Goal: Information Seeking & Learning: Check status

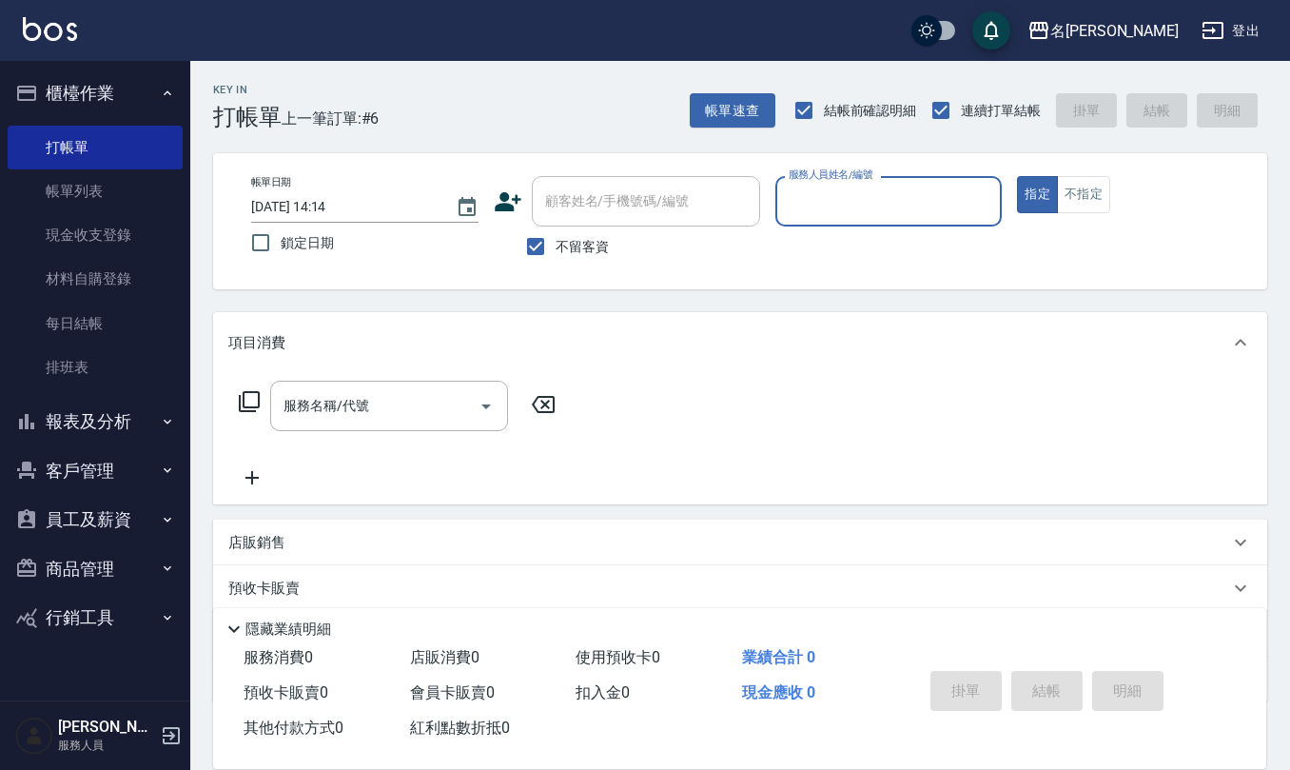
scroll to position [111, 0]
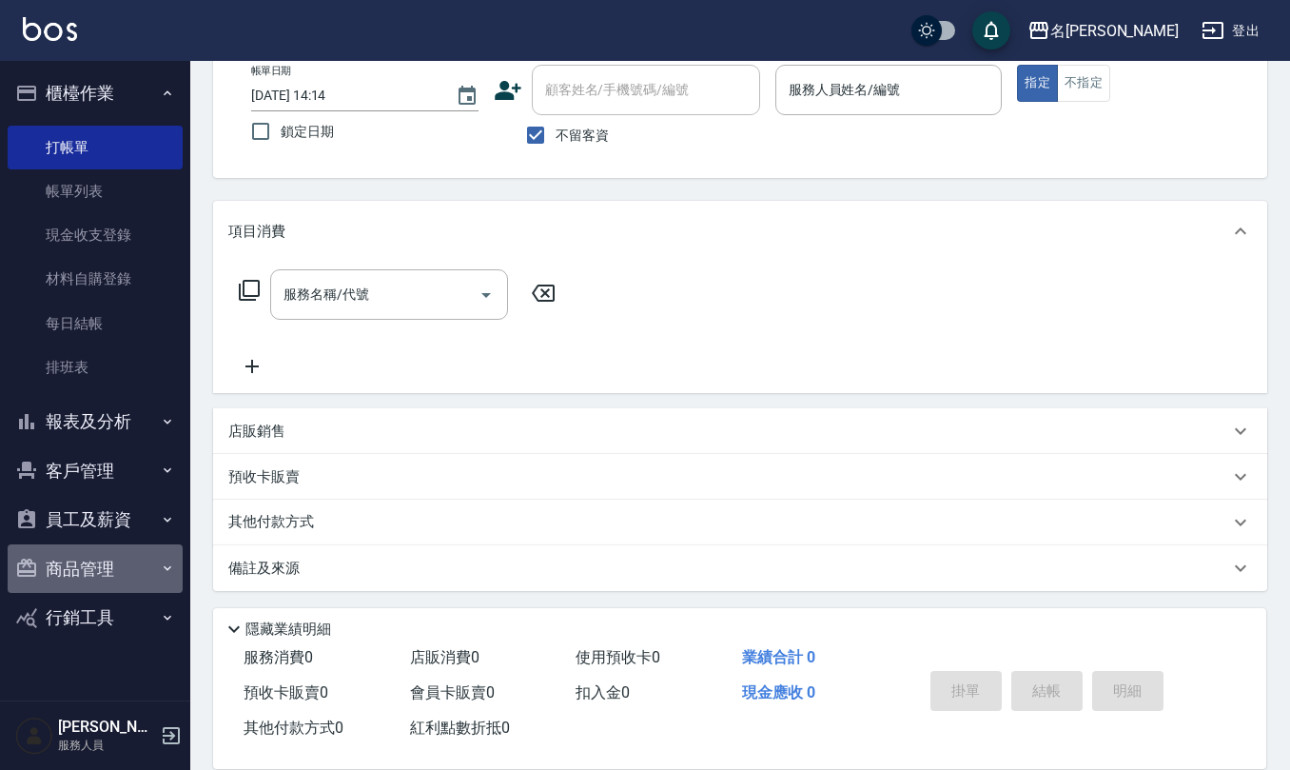
click at [69, 565] on button "商品管理" at bounding box center [95, 568] width 175 height 49
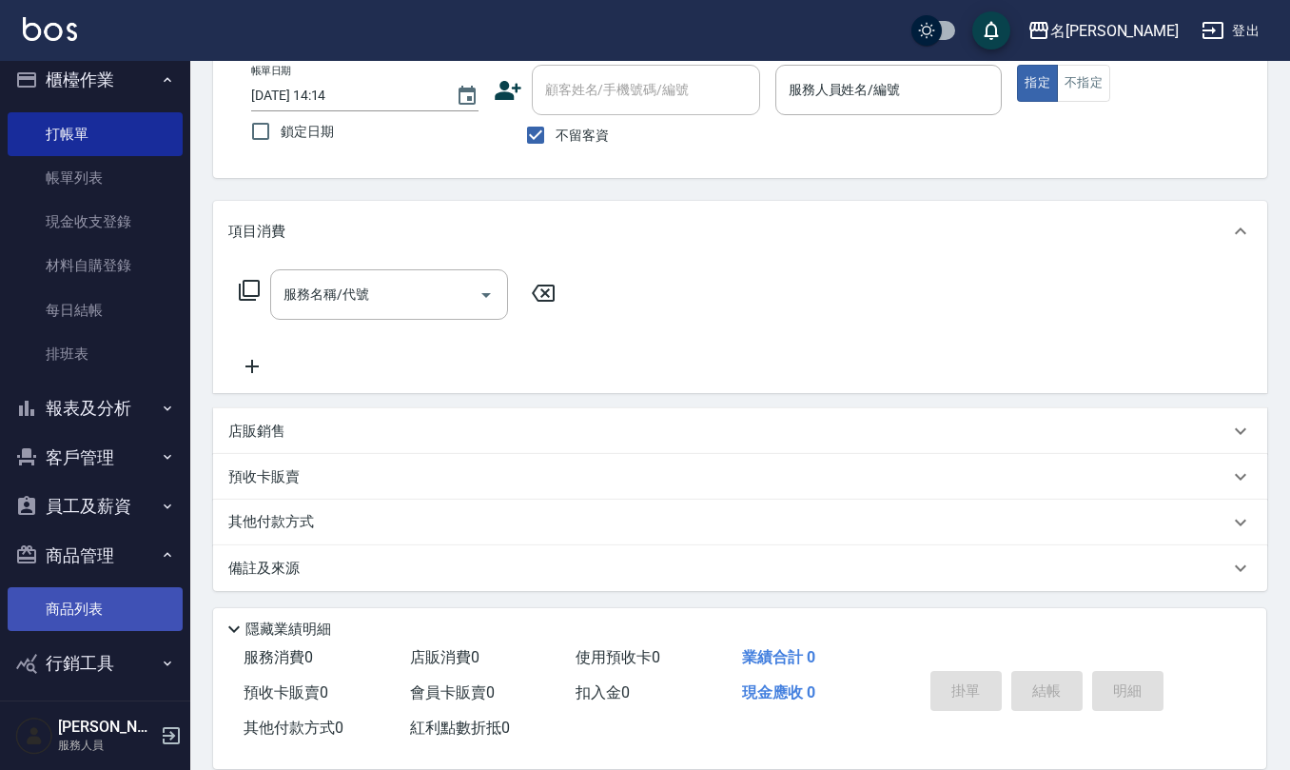
scroll to position [24, 0]
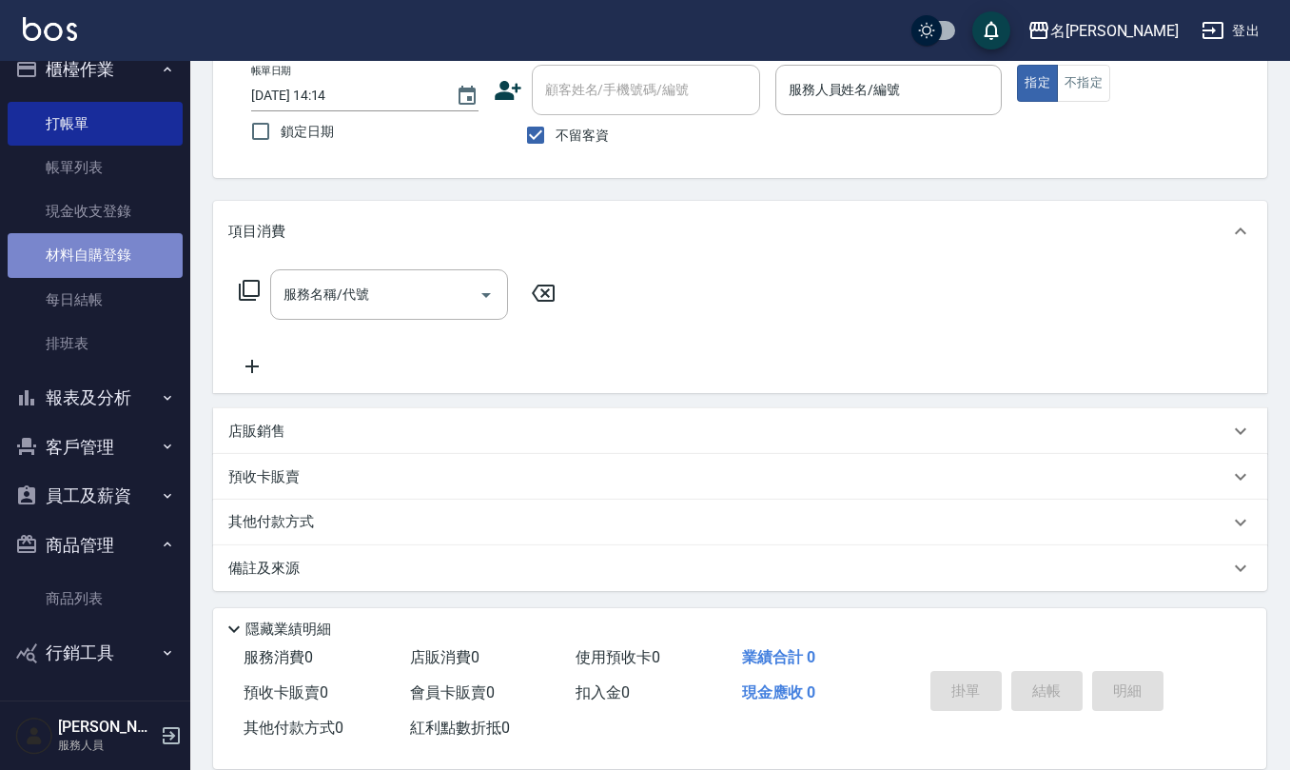
click at [108, 255] on link "材料自購登錄" at bounding box center [95, 255] width 175 height 44
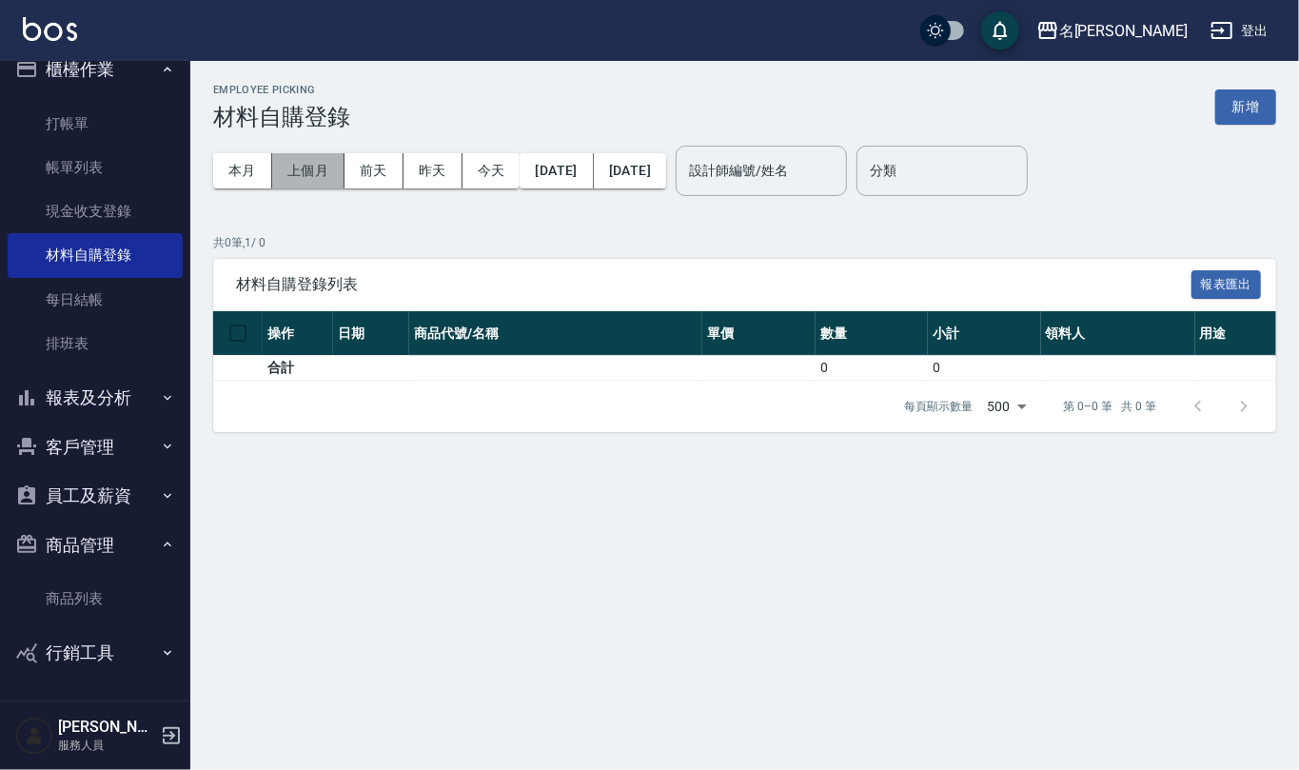
drag, startPoint x: 313, startPoint y: 175, endPoint x: 343, endPoint y: 172, distance: 30.6
click at [313, 172] on button "上個月" at bounding box center [308, 170] width 72 height 35
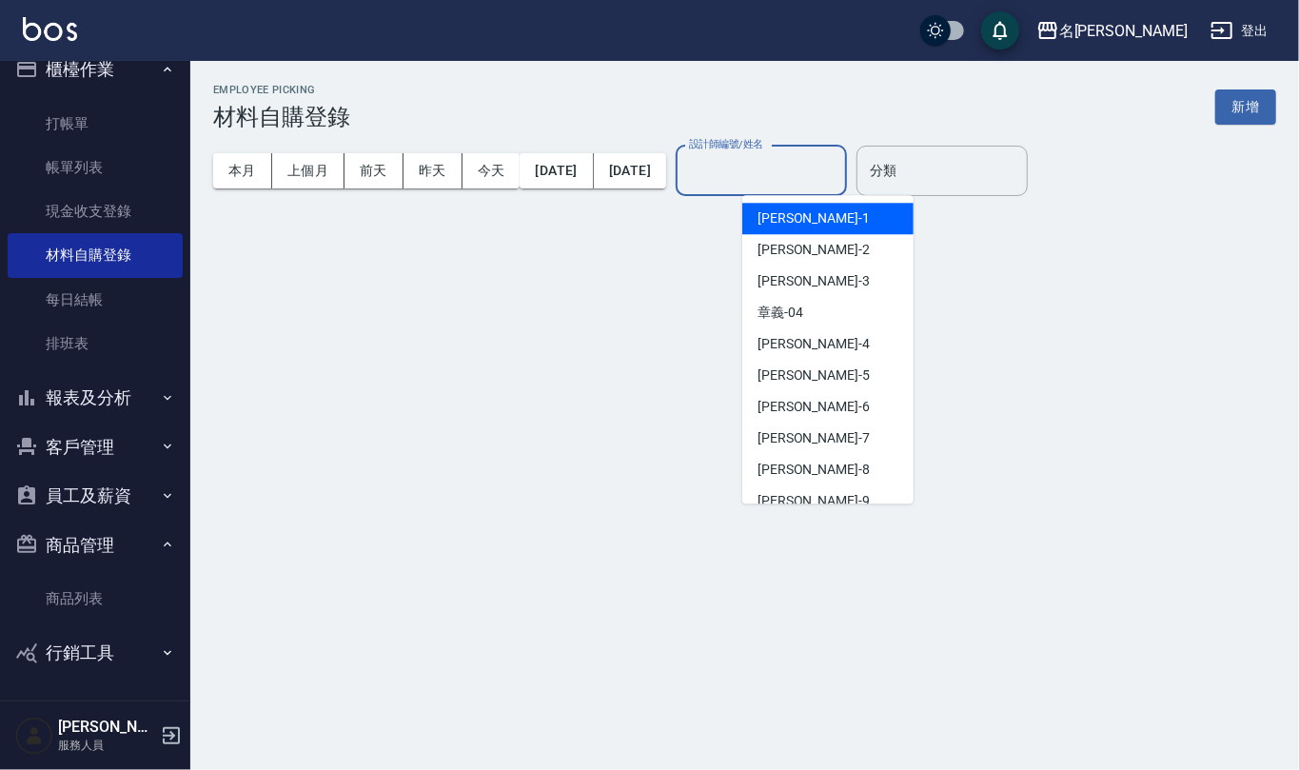
click at [785, 168] on input "設計師編號/姓名" at bounding box center [761, 170] width 154 height 33
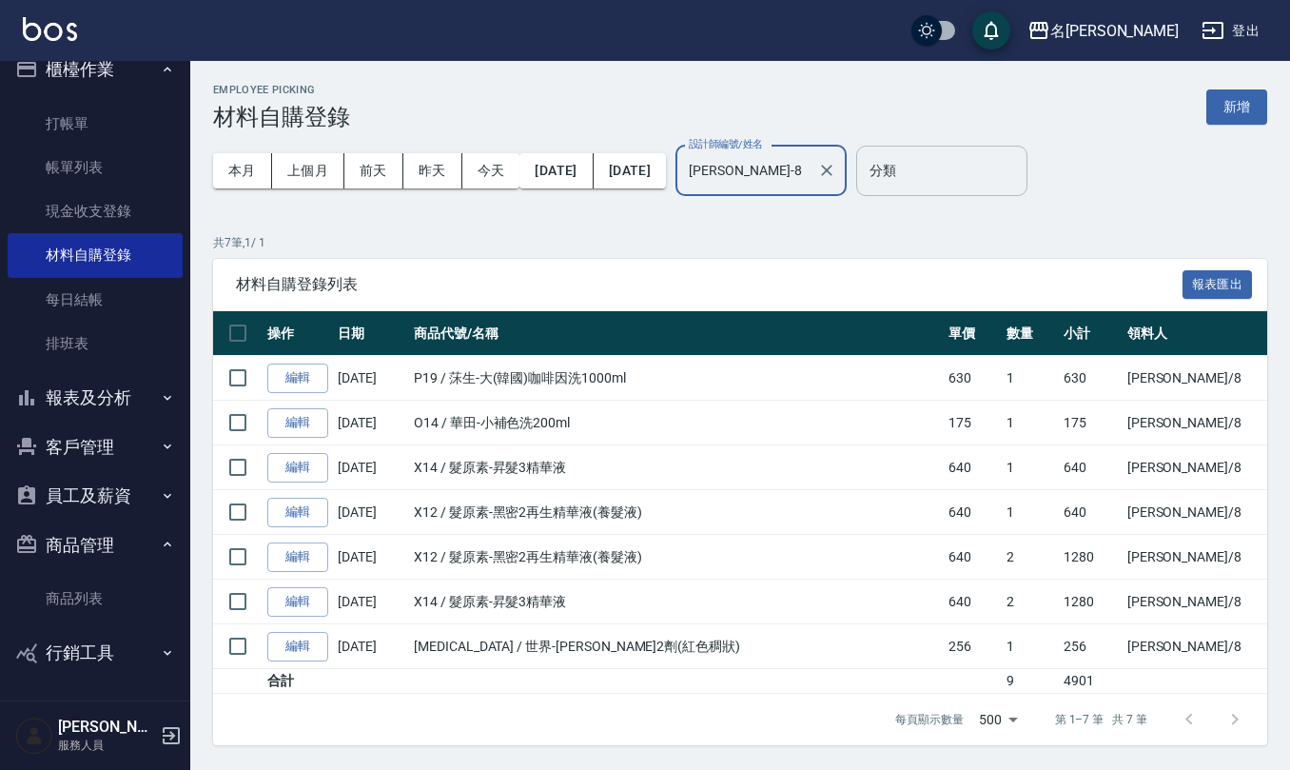
type input "[PERSON_NAME]-8"
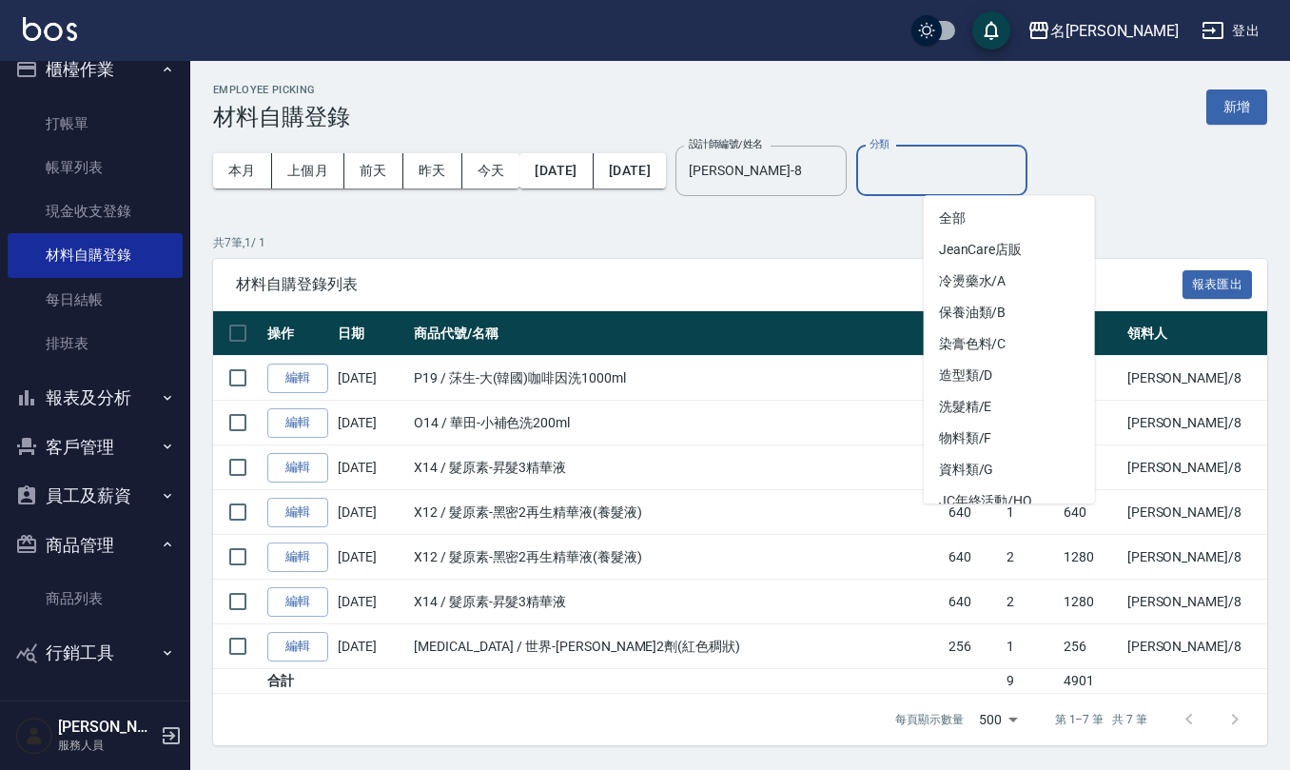
click at [1019, 175] on input "分類" at bounding box center [942, 170] width 154 height 33
click at [1185, 177] on div "本月 上個月 [DATE] [DATE] [DATE] [DATE] [DATE] 設計師編號/姓名 [PERSON_NAME]8 設計師編號/姓名 分類 分類" at bounding box center [740, 170] width 1054 height 81
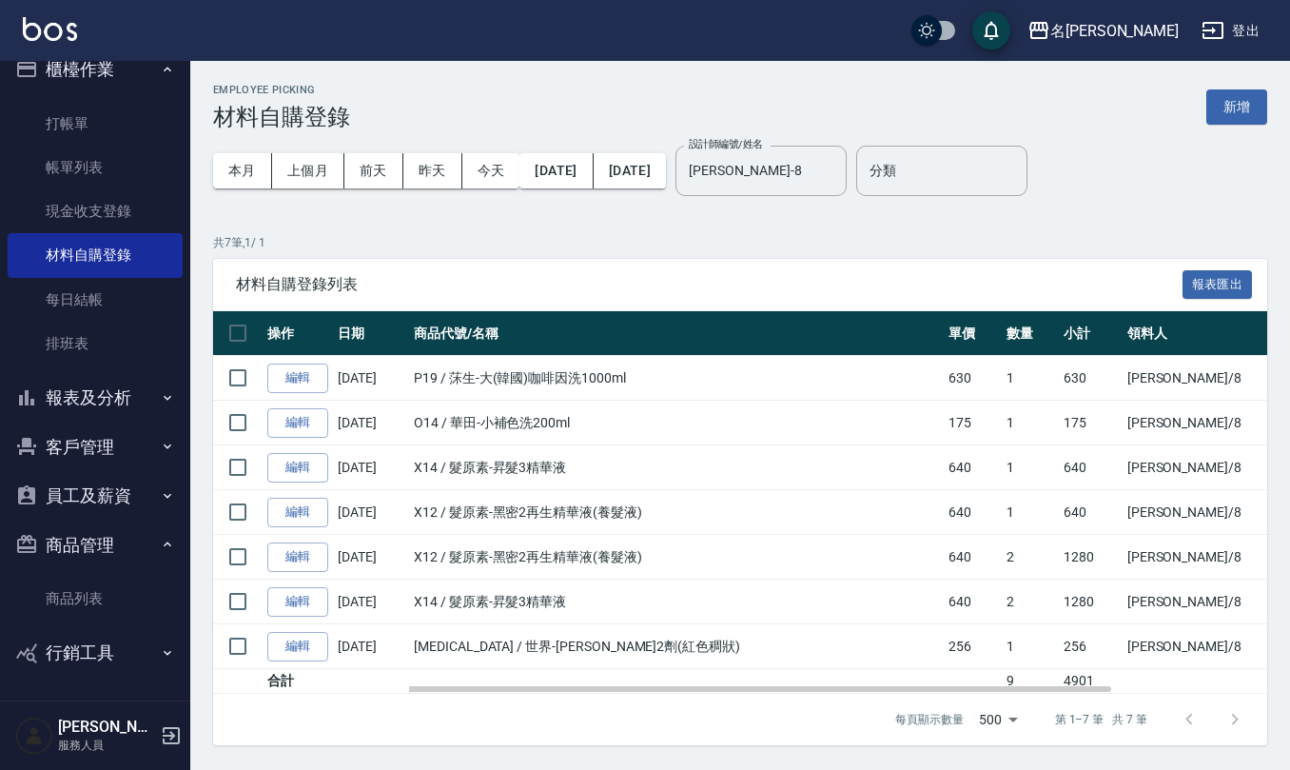
scroll to position [1, 0]
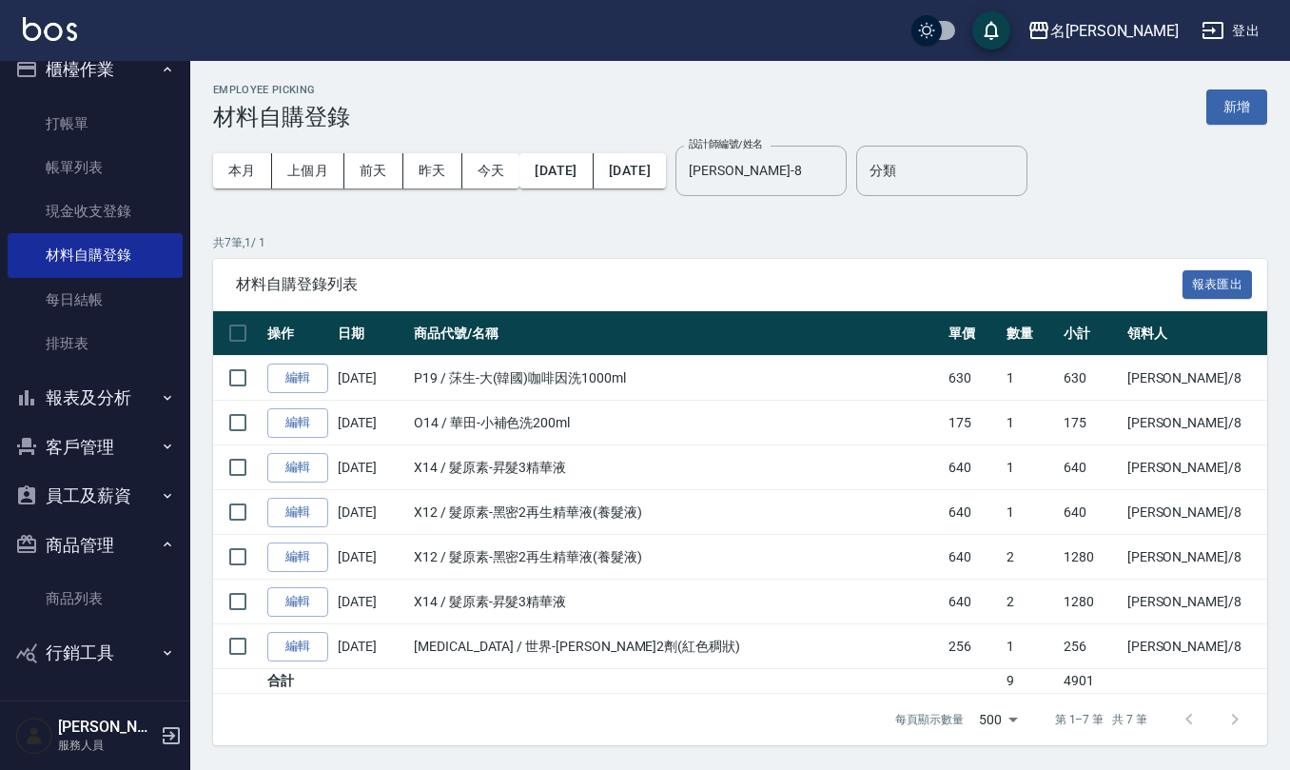
click at [97, 386] on button "報表及分析" at bounding box center [95, 397] width 175 height 49
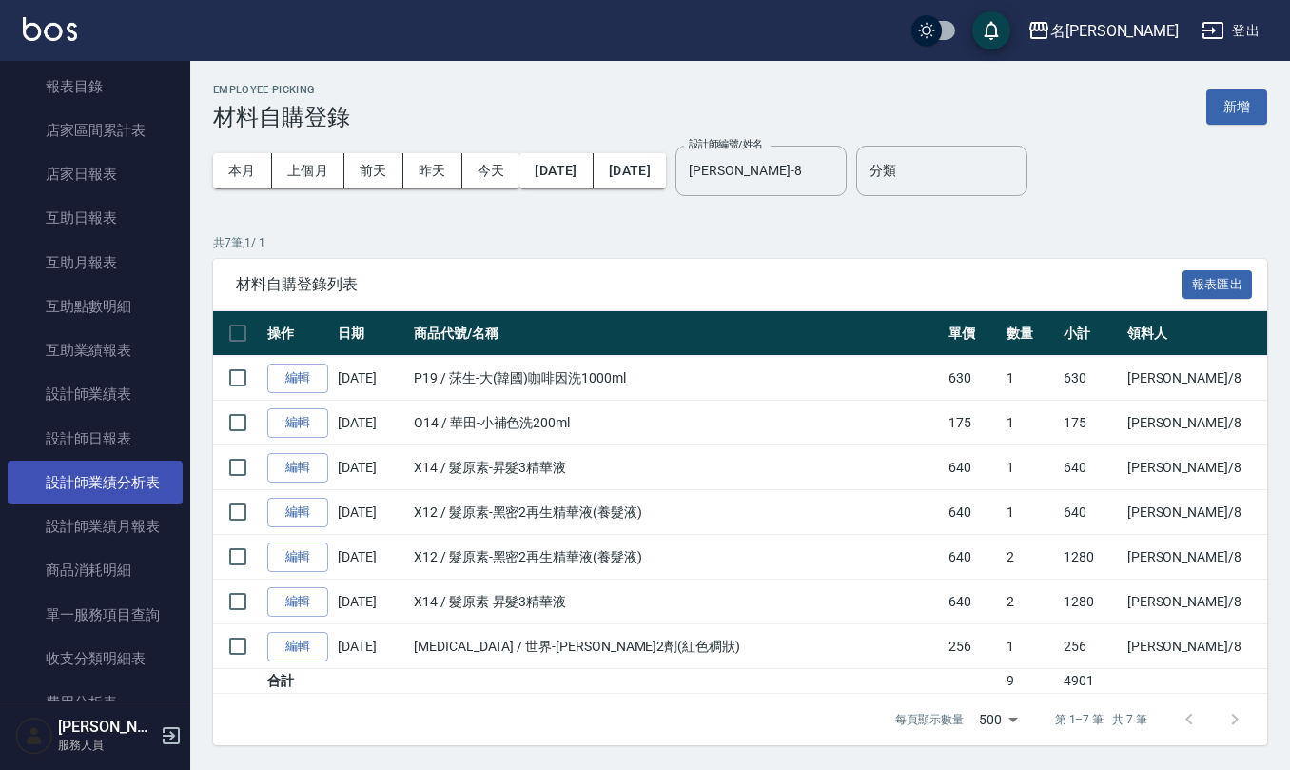
scroll to position [404, 0]
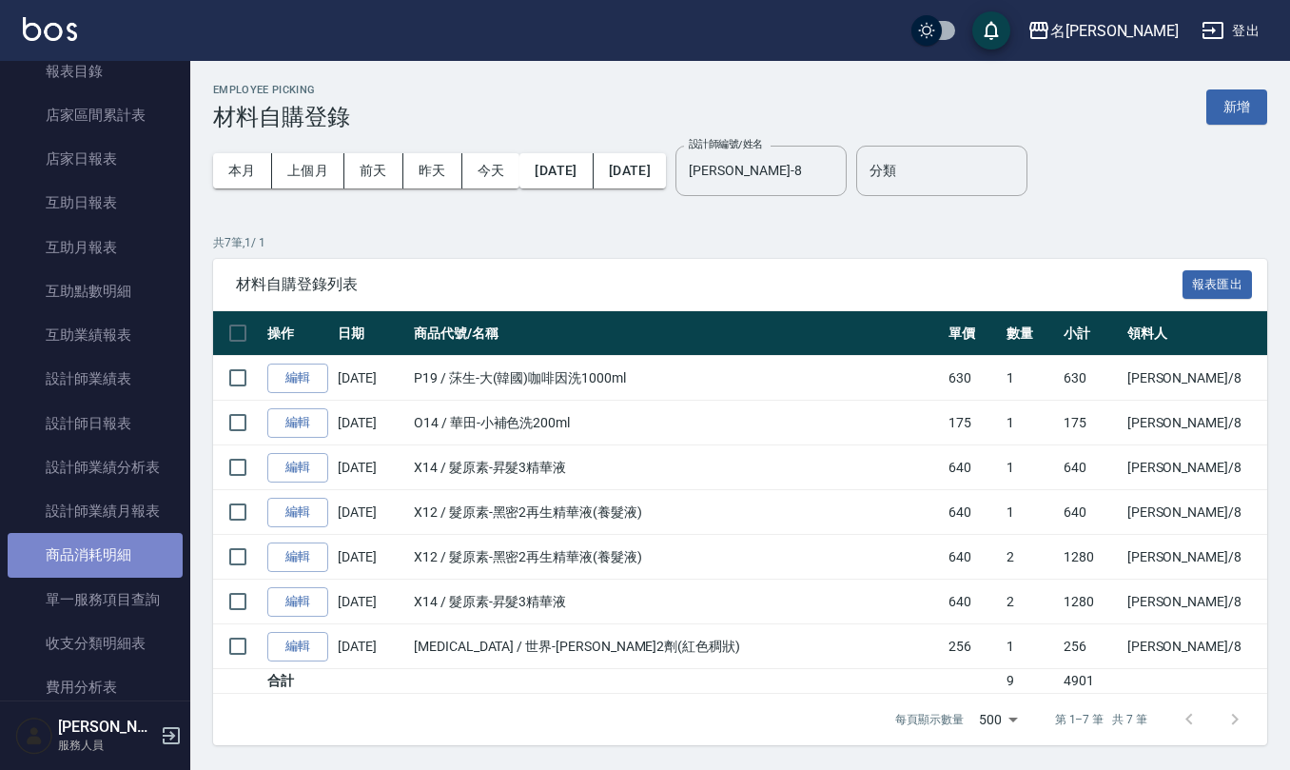
click at [108, 545] on link "商品消耗明細" at bounding box center [95, 555] width 175 height 44
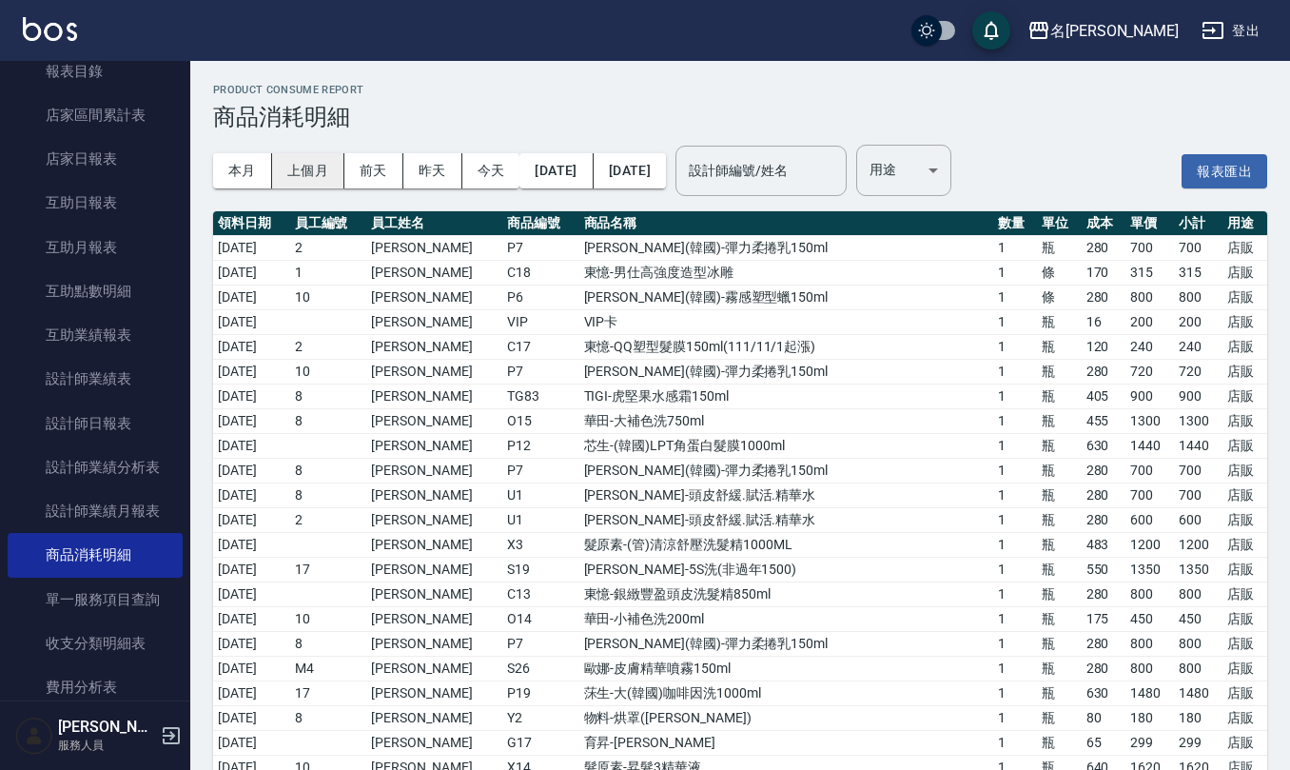
click at [299, 184] on button "上個月" at bounding box center [308, 170] width 72 height 35
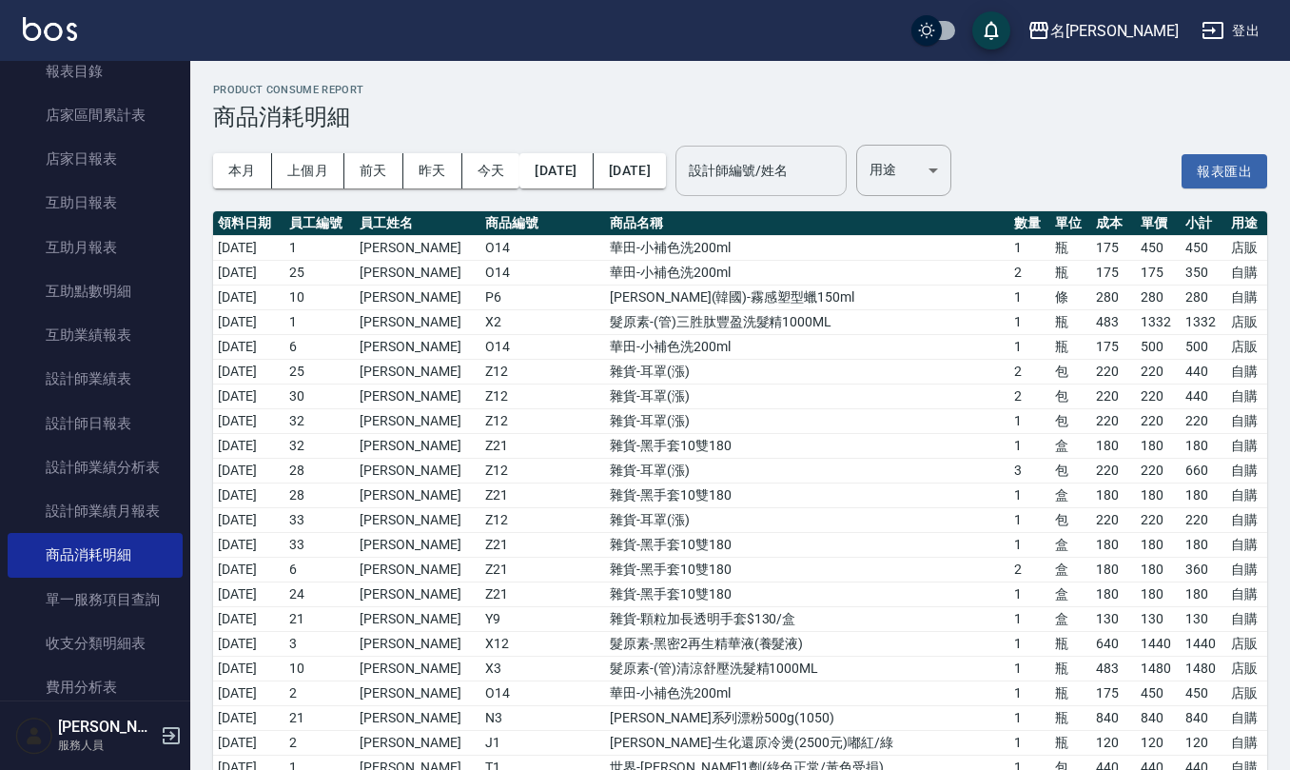
click at [759, 172] on input "設計師編號/姓名" at bounding box center [761, 170] width 154 height 33
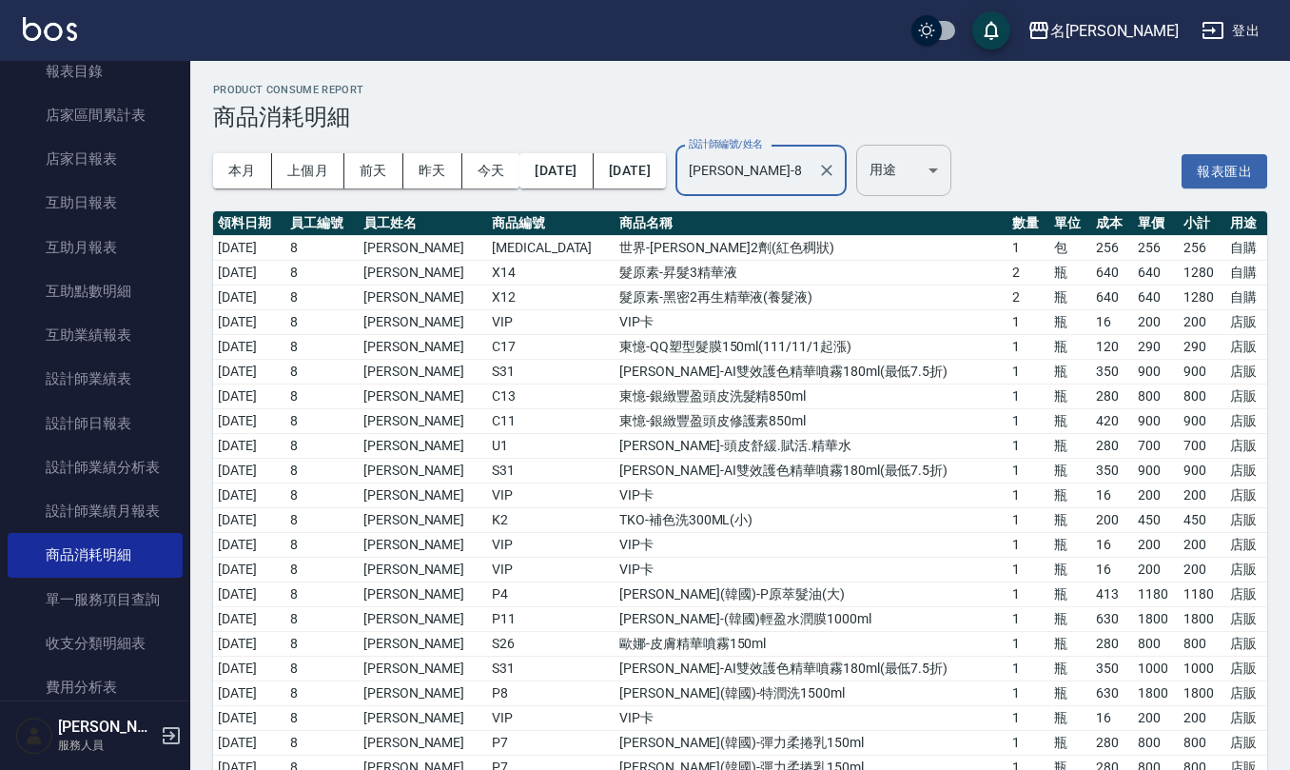
type input "[PERSON_NAME]-8"
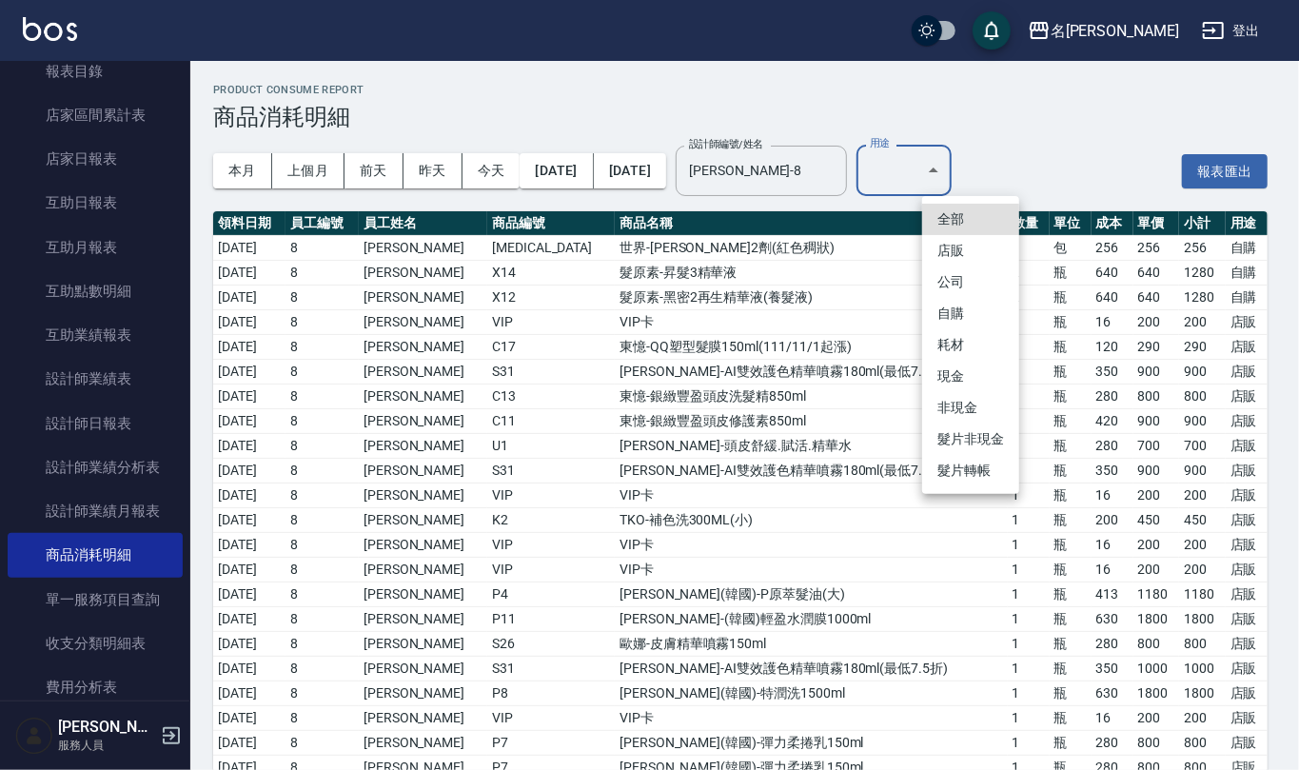
click at [976, 164] on body "名留仁二 登出 櫃檯作業 打帳單 帳單列表 現金收支登錄 材料自購登錄 每日結帳 排班表 報表及分析 報表目錄 店家區間累計表 店家日報表 互助日報表 互助月…" at bounding box center [649, 636] width 1299 height 1273
click at [957, 317] on li "自購" at bounding box center [970, 313] width 97 height 31
type input "自購"
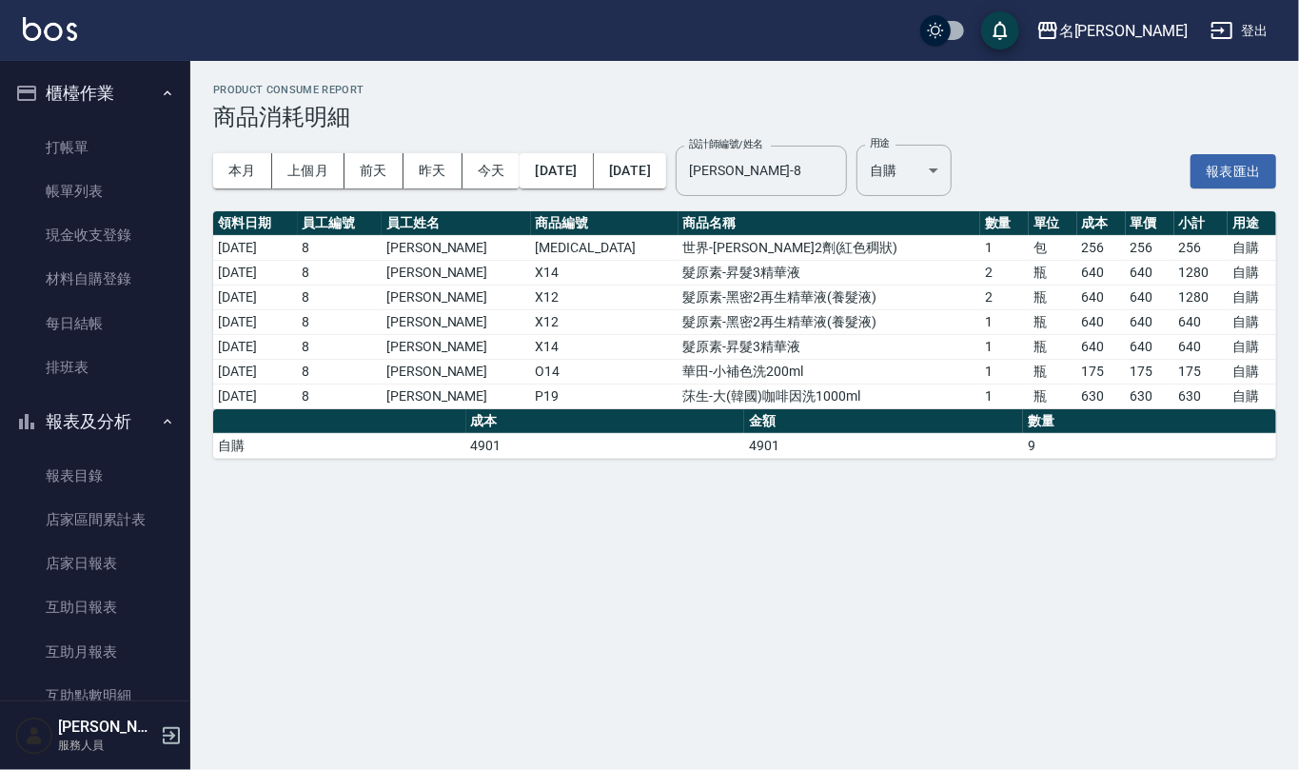
click at [82, 122] on ul "打帳單 帳單列表 現金收支登錄 材料自購登錄 每日結帳 排班表" at bounding box center [95, 258] width 175 height 280
click at [91, 134] on link "打帳單" at bounding box center [95, 148] width 175 height 44
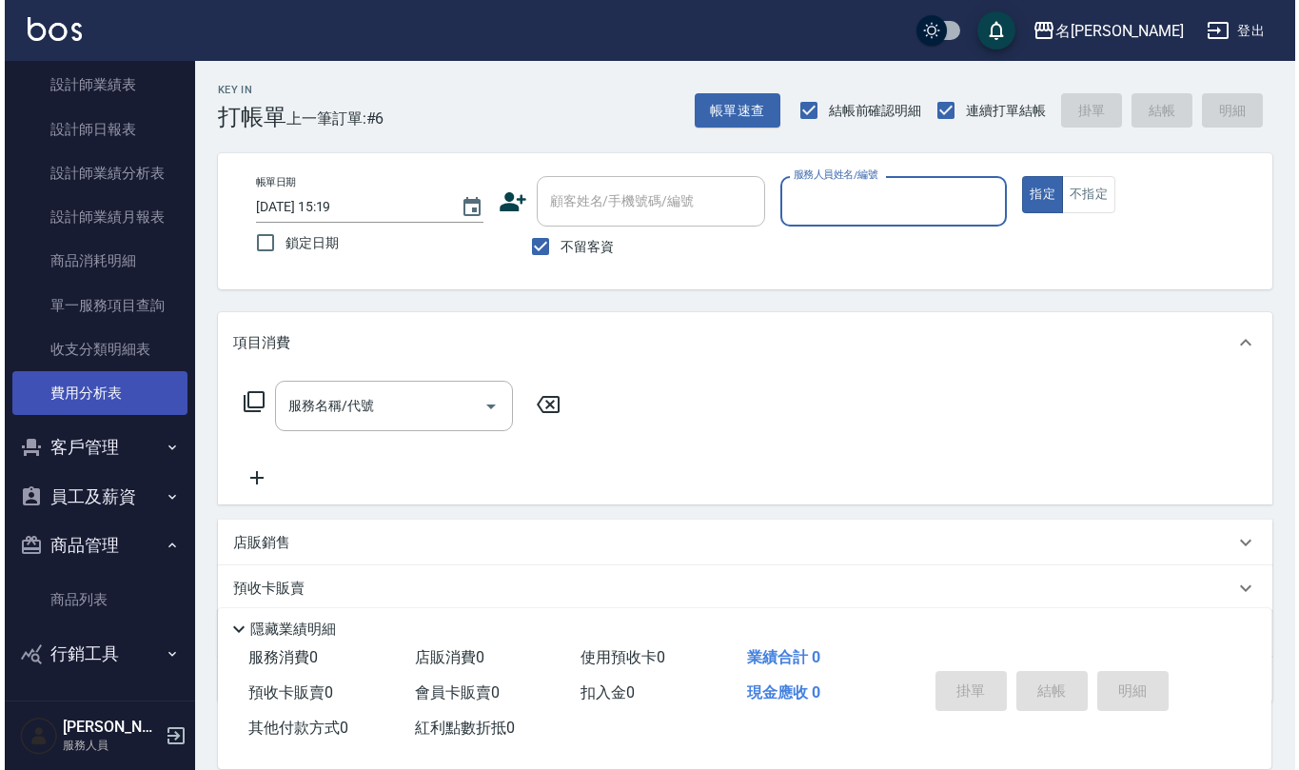
scroll to position [572, 0]
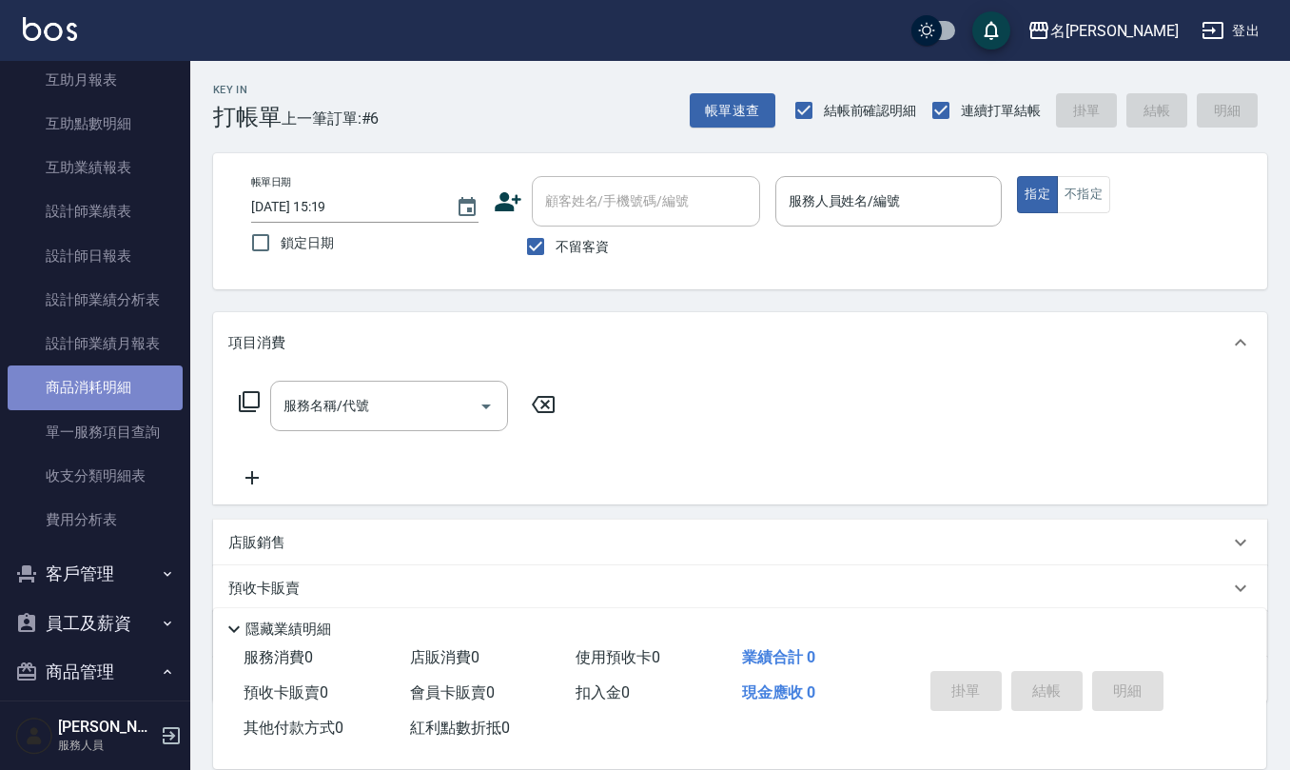
click at [115, 375] on link "商品消耗明細" at bounding box center [95, 387] width 175 height 44
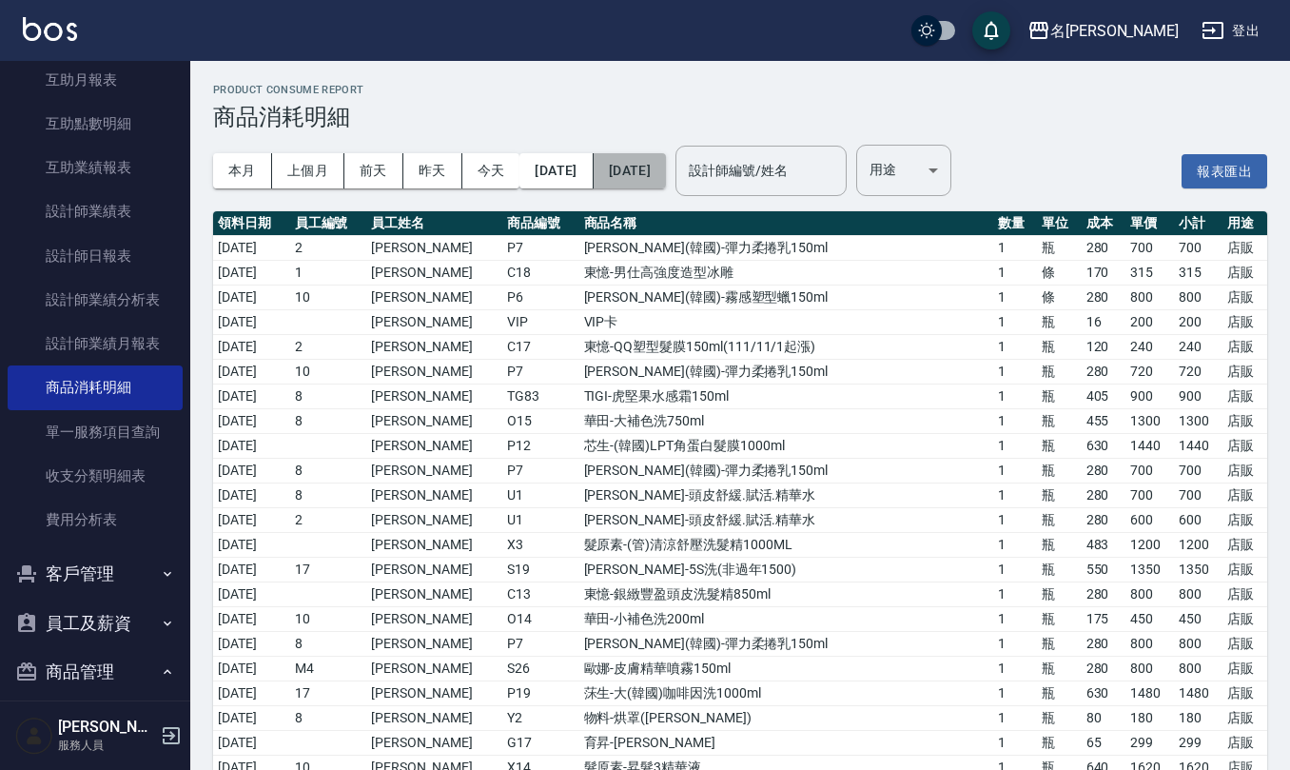
click at [666, 176] on button "[DATE]" at bounding box center [630, 170] width 72 height 35
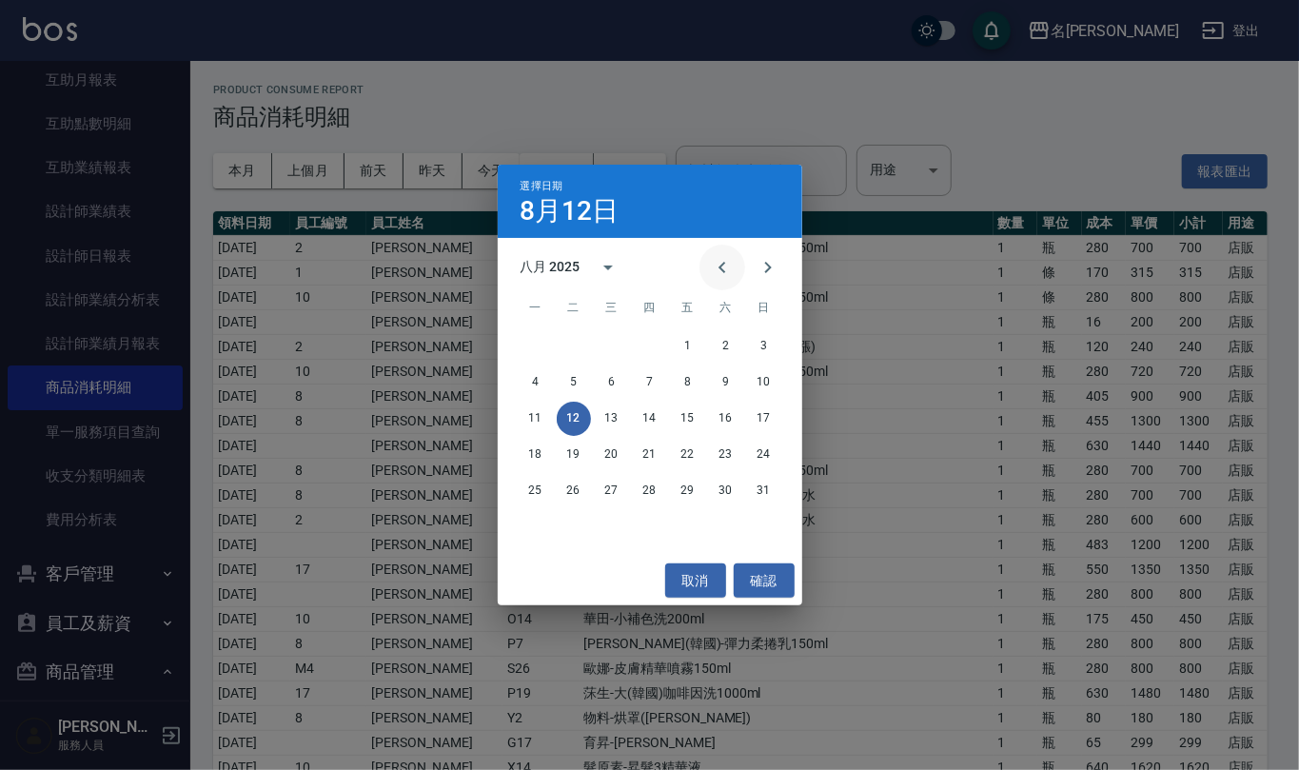
click at [725, 271] on icon "Previous month" at bounding box center [722, 267] width 23 height 23
click at [537, 529] on button "30" at bounding box center [536, 527] width 34 height 34
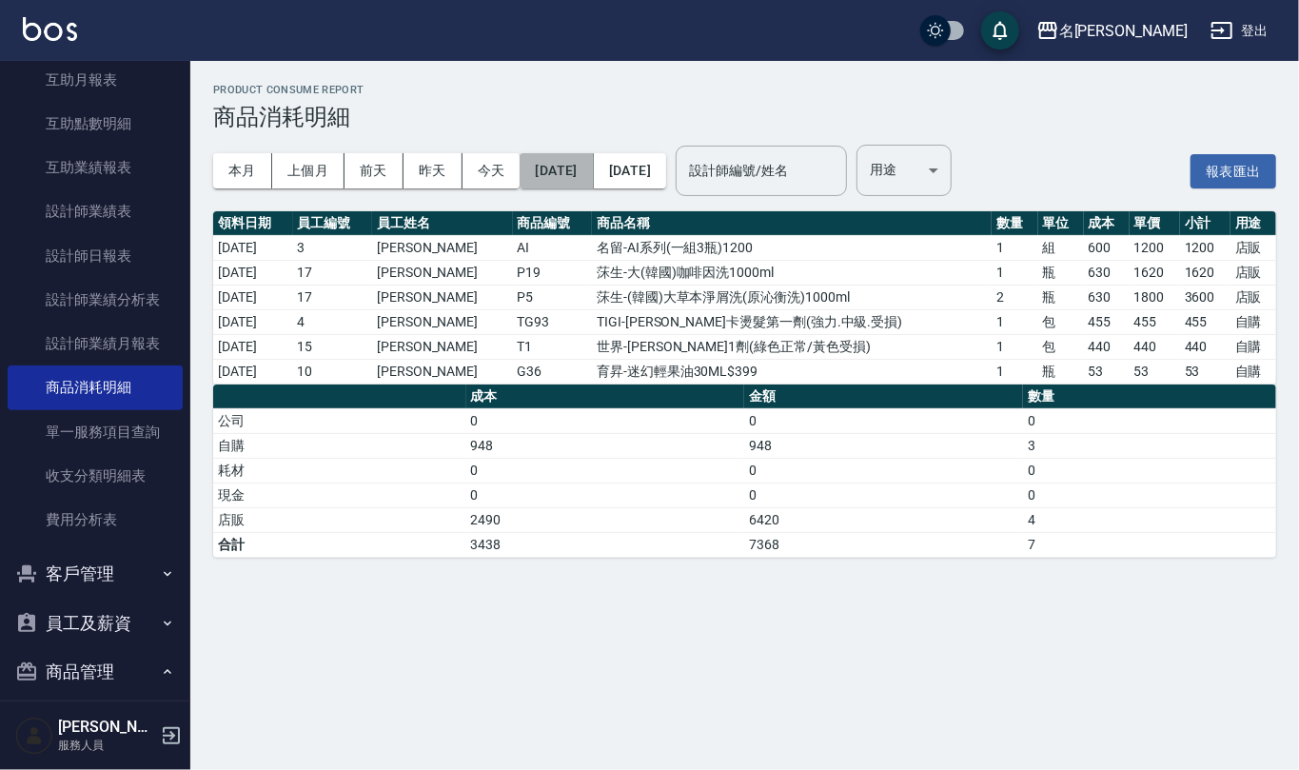
click at [576, 166] on button "[DATE]" at bounding box center [556, 170] width 73 height 35
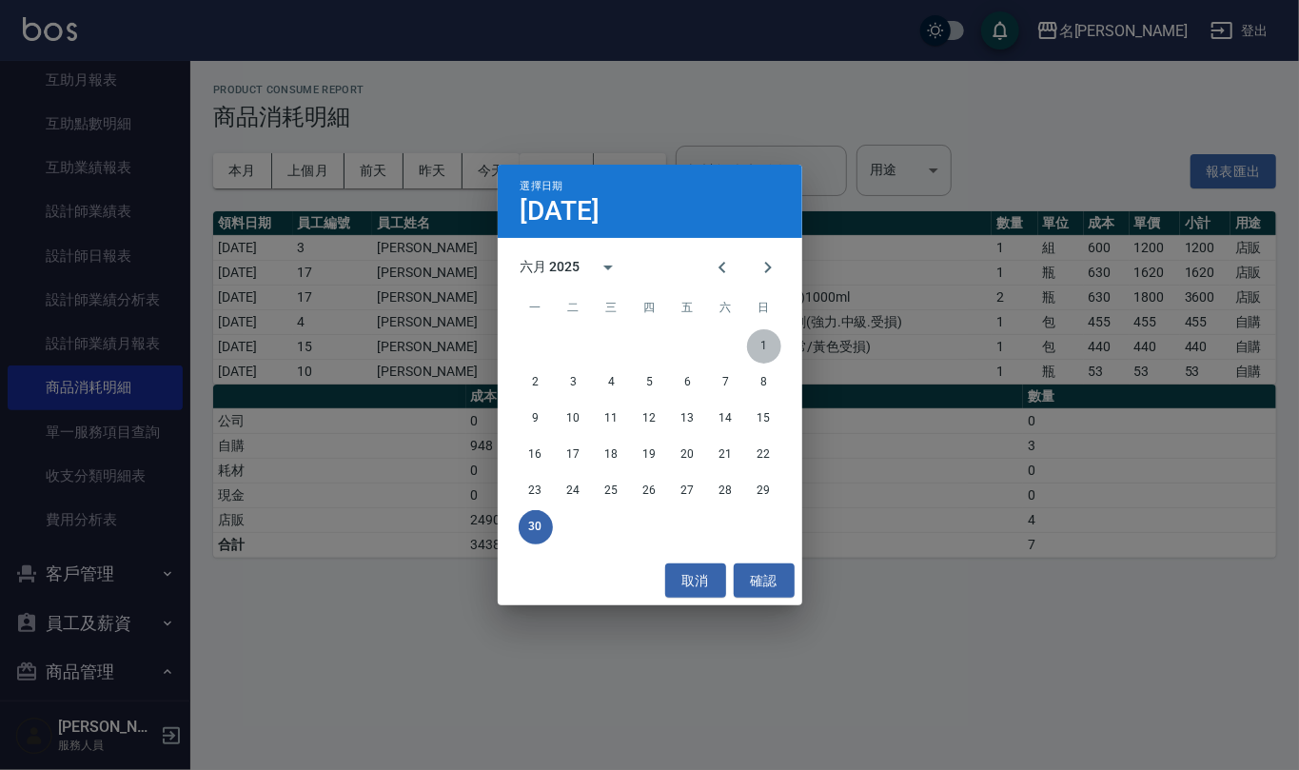
click at [761, 348] on button "1" at bounding box center [764, 346] width 34 height 34
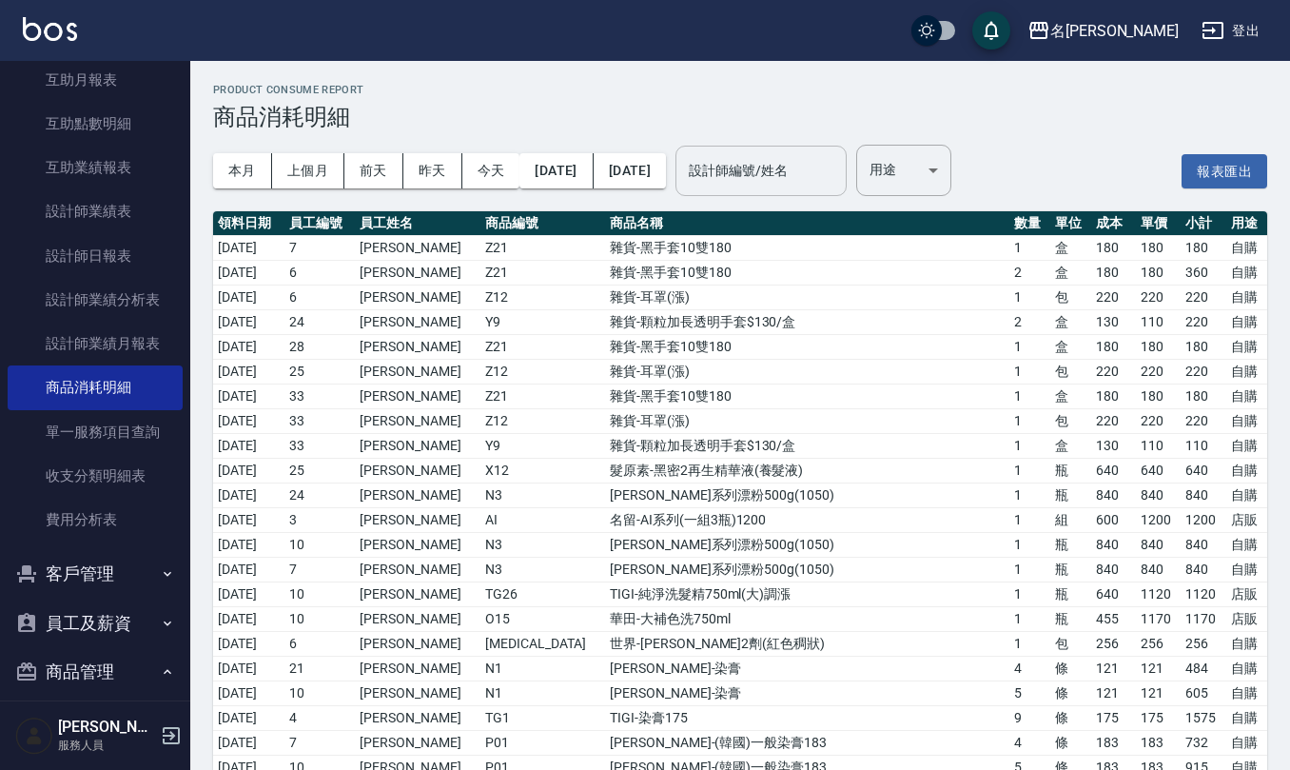
click at [809, 175] on input "設計師編號/姓名" at bounding box center [761, 170] width 154 height 33
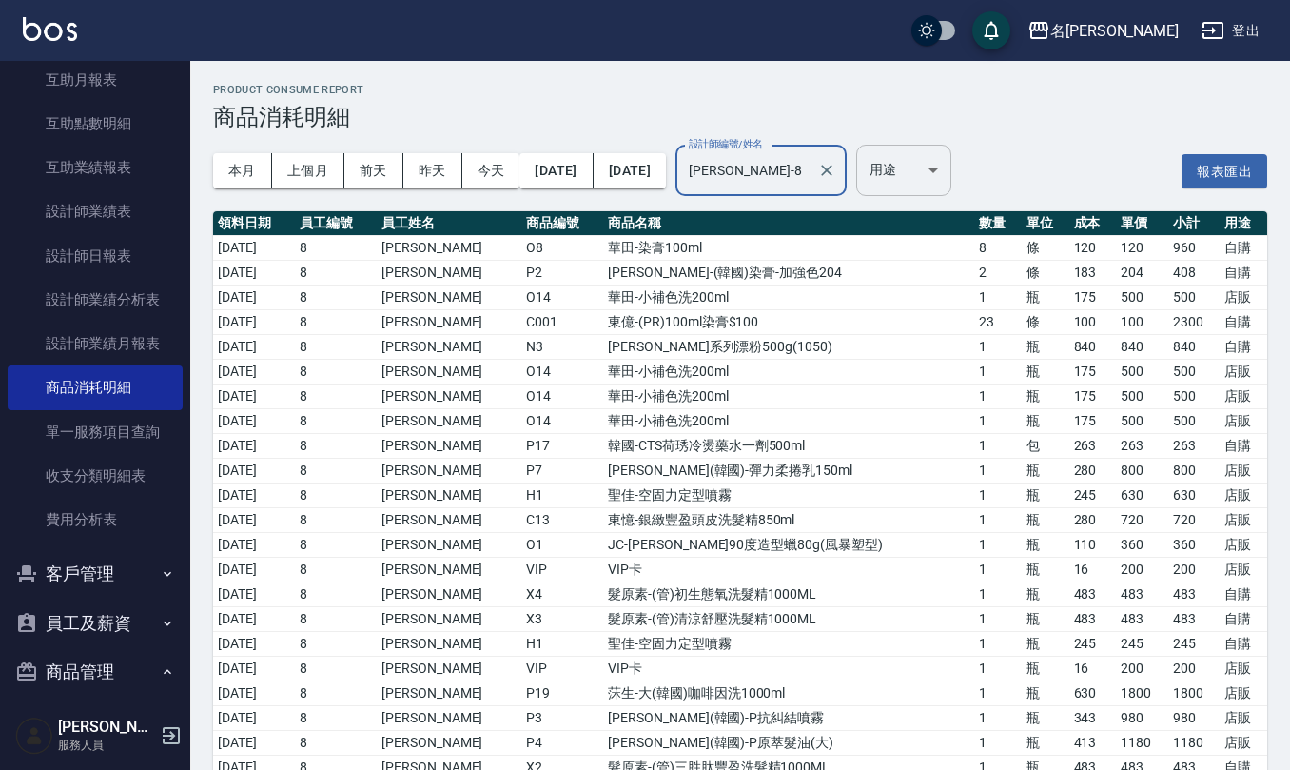
type input "[PERSON_NAME]-8"
click at [987, 162] on body "名留仁二 登出 櫃檯作業 打帳單 帳單列表 現金收支登錄 材料自購登錄 每日結帳 排班表 報表及分析 報表目錄 店家區間累計表 店家日報表 互助日報表 互助月…" at bounding box center [649, 500] width 1299 height 1001
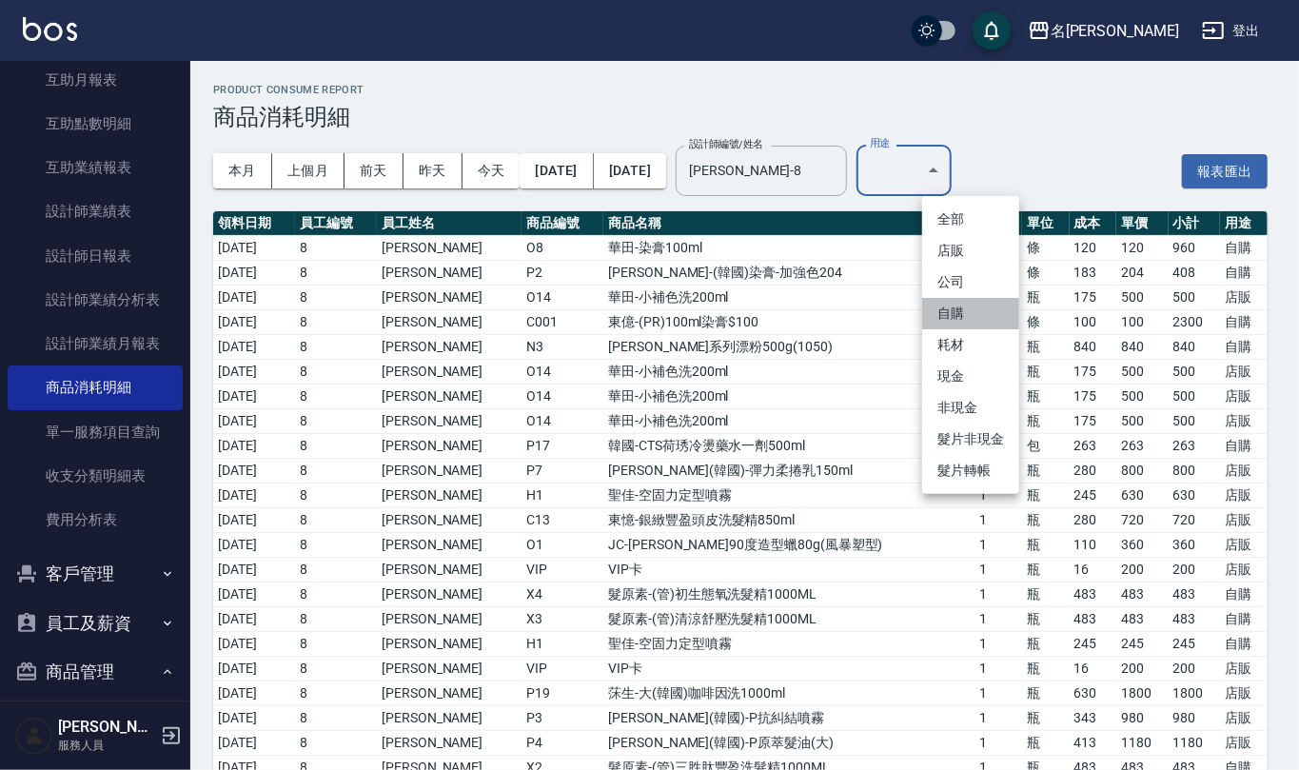
click at [991, 301] on li "自購" at bounding box center [970, 313] width 97 height 31
type input "自購"
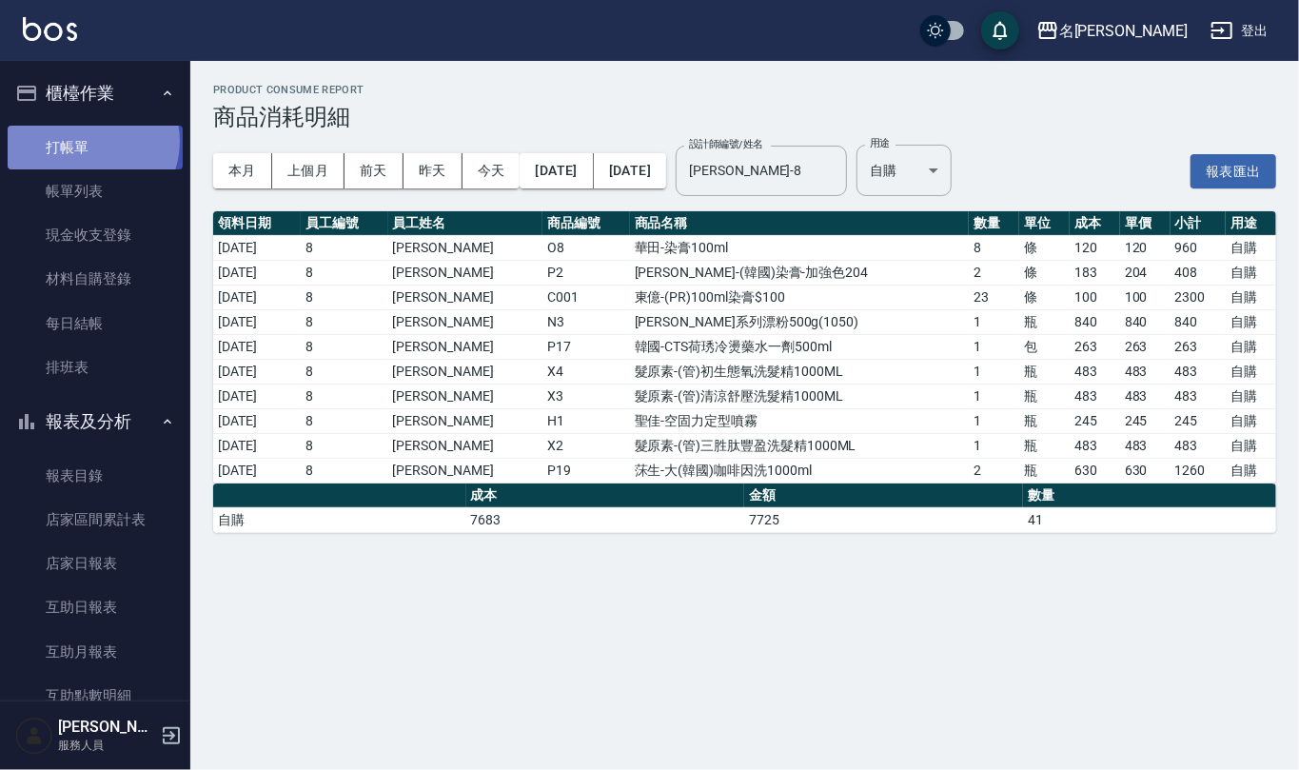
click at [89, 141] on link "打帳單" at bounding box center [95, 148] width 175 height 44
